Goal: Task Accomplishment & Management: Manage account settings

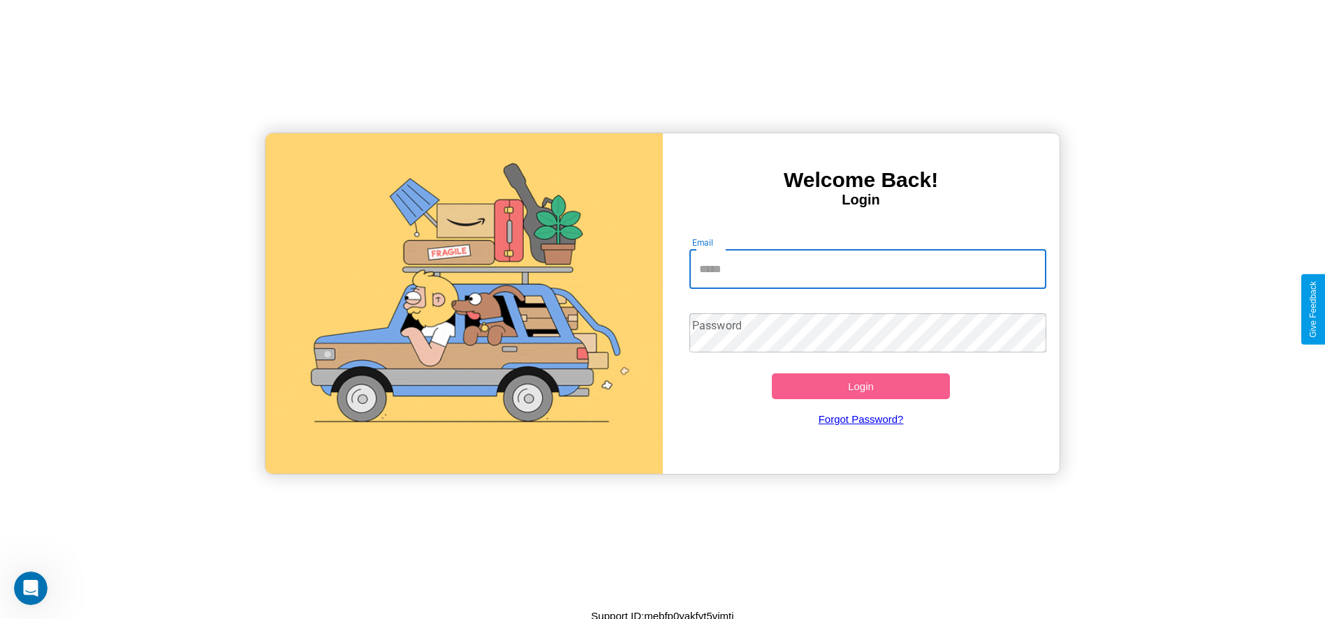
click at [867, 269] on input "Email" at bounding box center [867, 269] width 357 height 39
type input "**********"
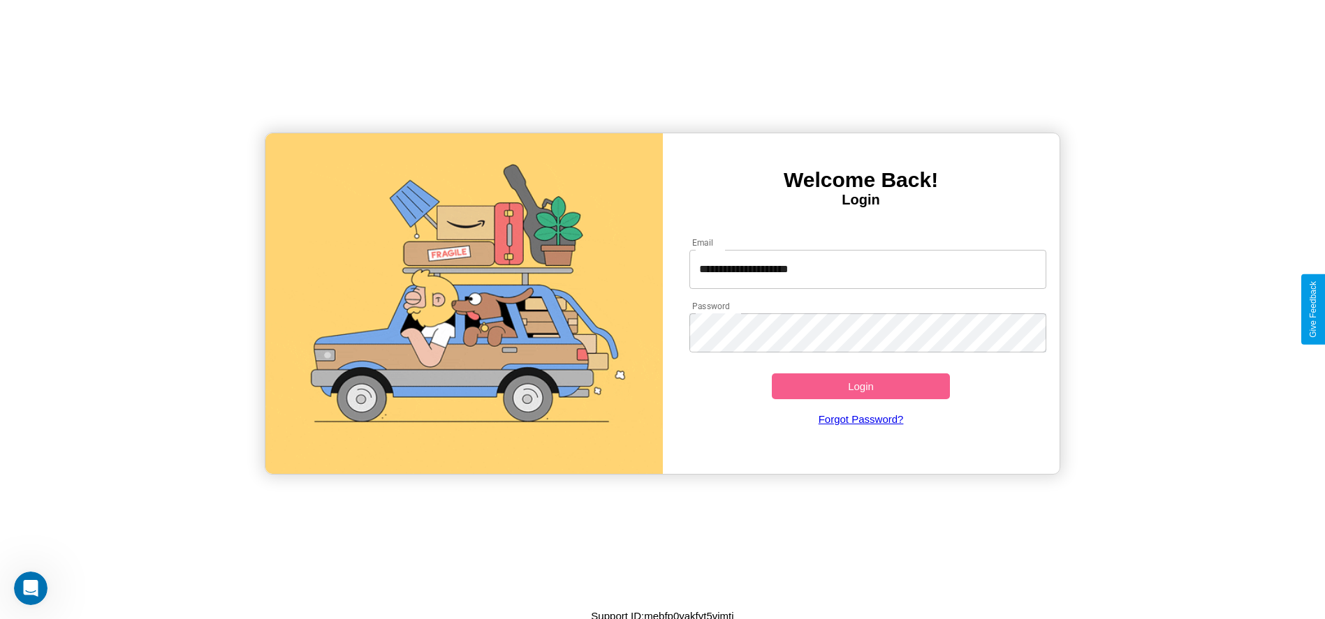
click at [860, 386] on button "Login" at bounding box center [861, 387] width 179 height 26
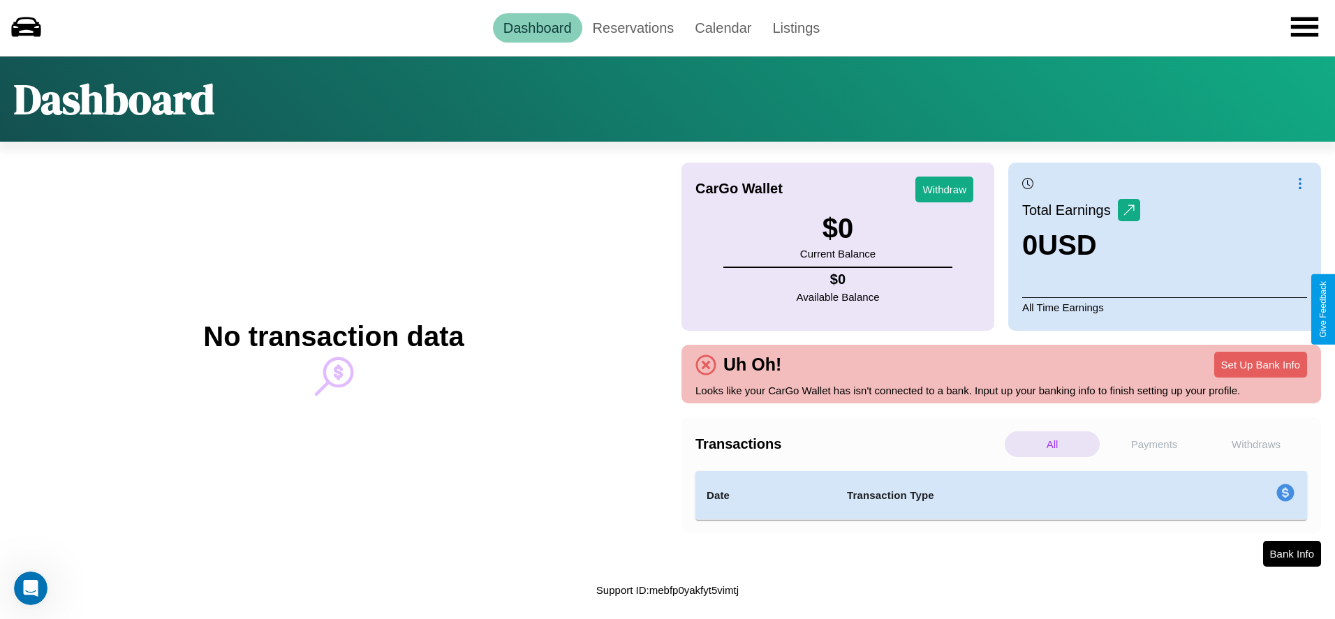
click at [1256, 444] on p "Withdraws" at bounding box center [1256, 445] width 95 height 26
click at [1154, 444] on p "Payments" at bounding box center [1154, 445] width 95 height 26
click at [633, 27] on link "Reservations" at bounding box center [633, 27] width 103 height 29
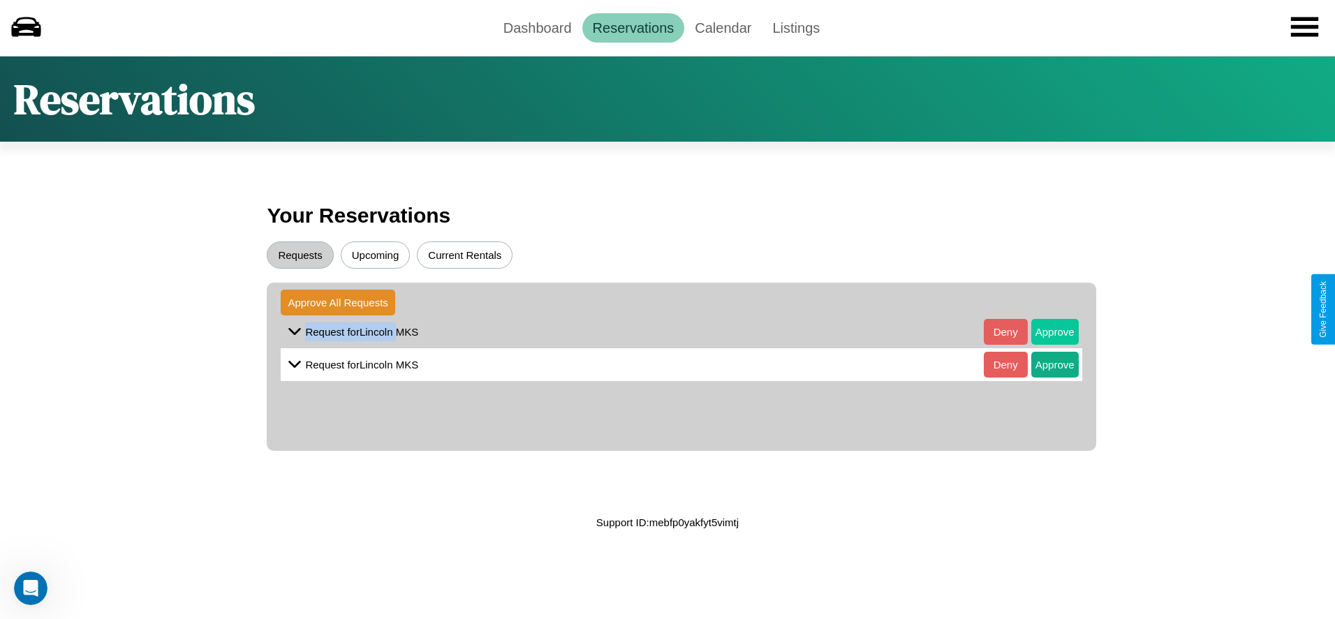
click at [1044, 332] on button "Approve" at bounding box center [1054, 332] width 47 height 26
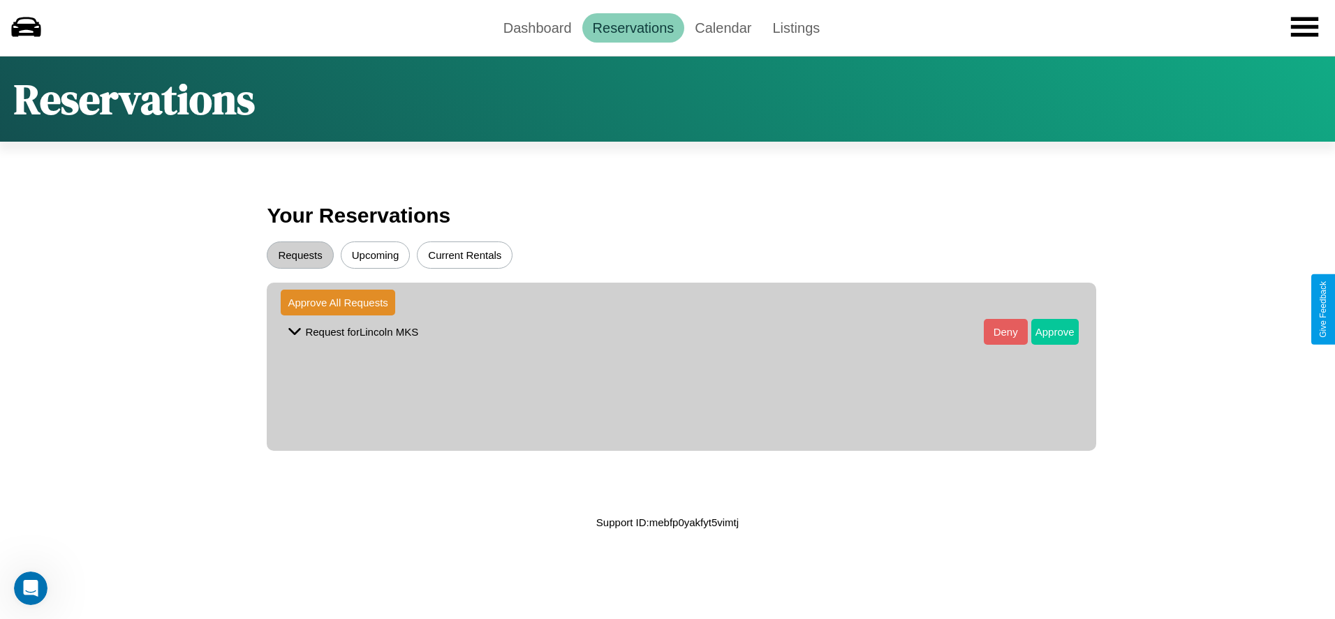
click at [1044, 332] on button "Approve" at bounding box center [1054, 332] width 47 height 26
